Goal: Task Accomplishment & Management: Use online tool/utility

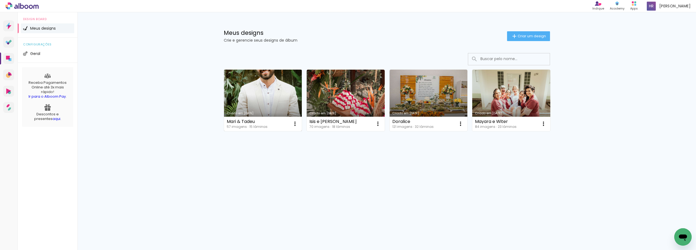
click at [261, 73] on link "Criado em [DATE]" at bounding box center [263, 100] width 78 height 61
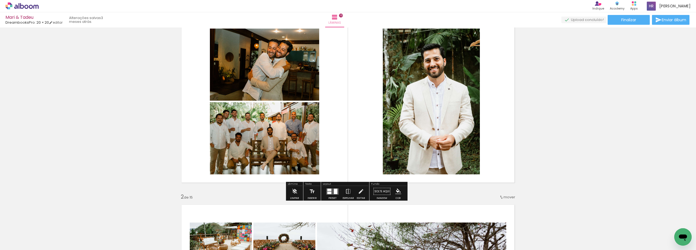
scroll to position [54, 0]
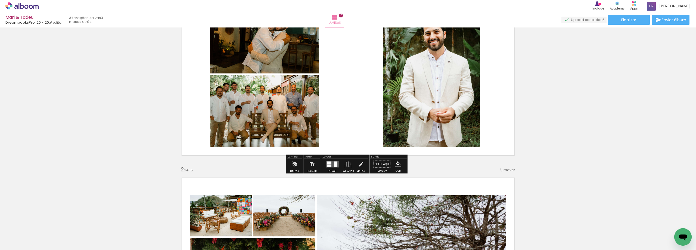
click at [332, 167] on quentale-layouter at bounding box center [332, 164] width 12 height 6
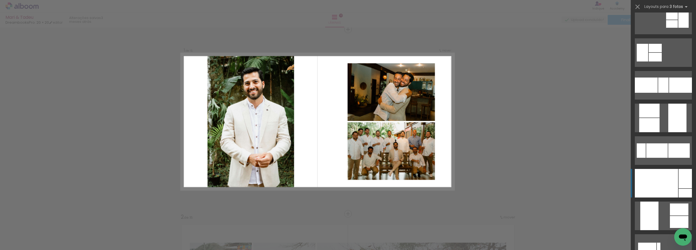
scroll to position [136, 0]
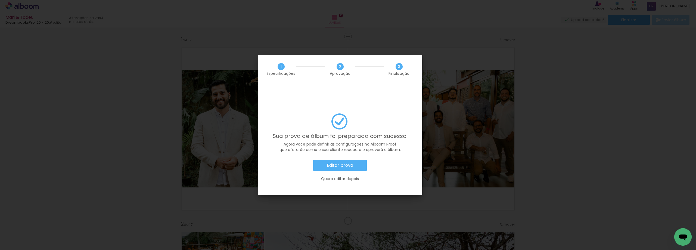
scroll to position [245, 0]
click at [347, 143] on div "Sua prova de álbum foi preparada com sucesso. Agora você pode definir as config…" at bounding box center [340, 149] width 148 height 73
click at [346, 160] on paper-button "Editar prova" at bounding box center [340, 165] width 54 height 11
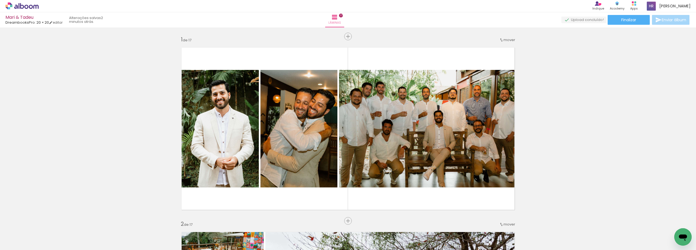
click at [19, 4] on icon at bounding box center [18, 6] width 1 height 6
